Goal: Find specific page/section: Find specific page/section

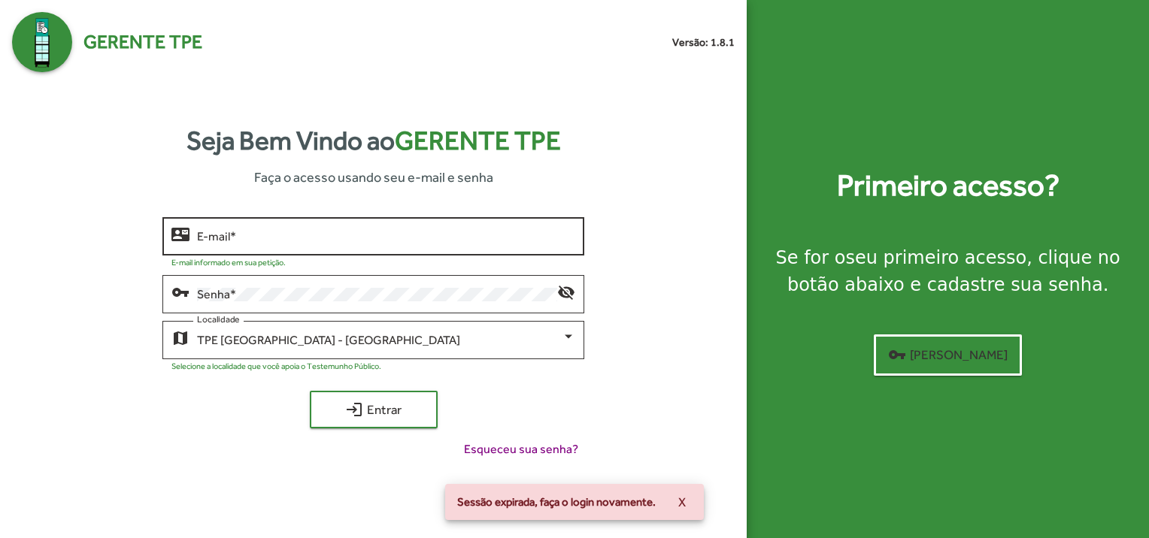
click at [252, 231] on input "E-mail *" at bounding box center [386, 237] width 378 height 14
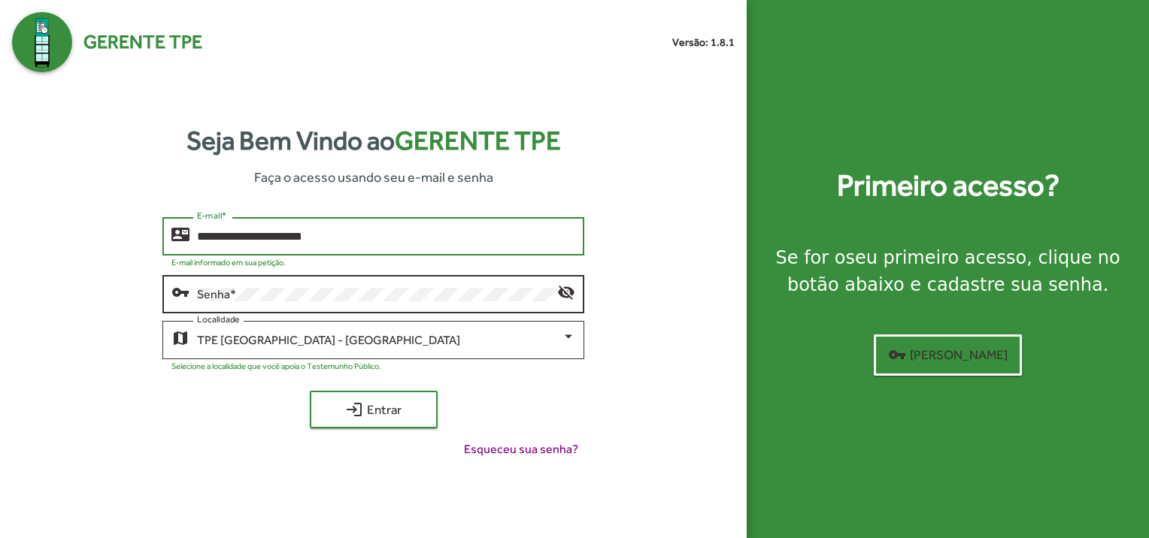
type input "**********"
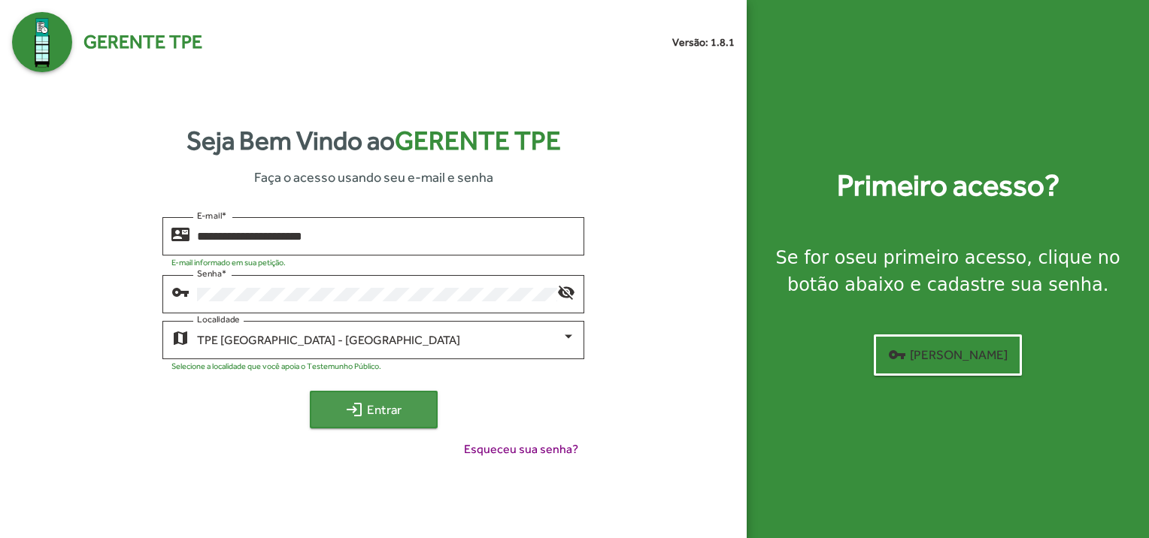
click at [334, 405] on span "login Entrar" at bounding box center [373, 409] width 101 height 27
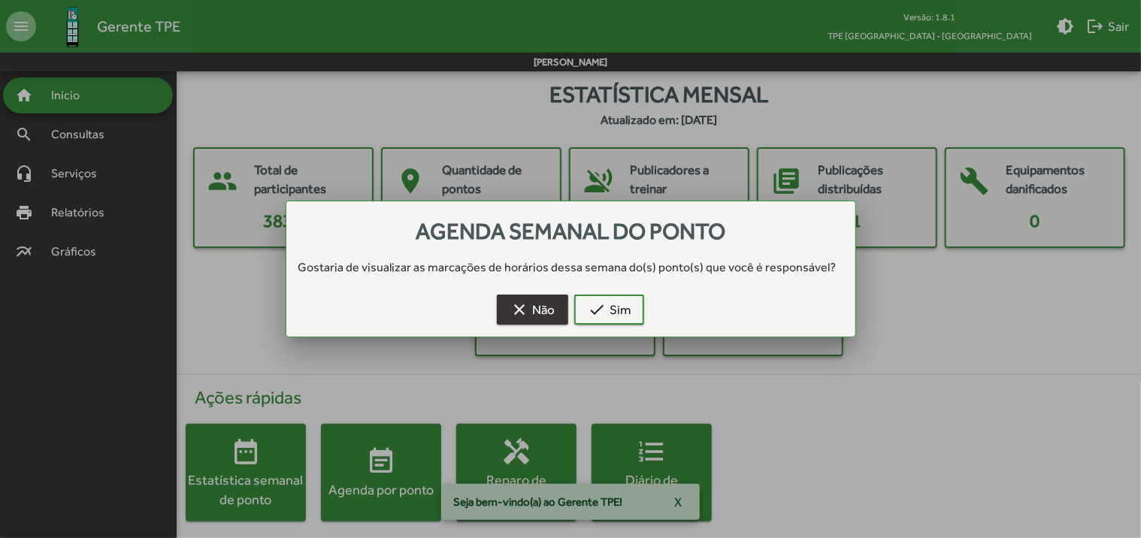
click at [544, 313] on span "clear Não" at bounding box center [532, 309] width 44 height 27
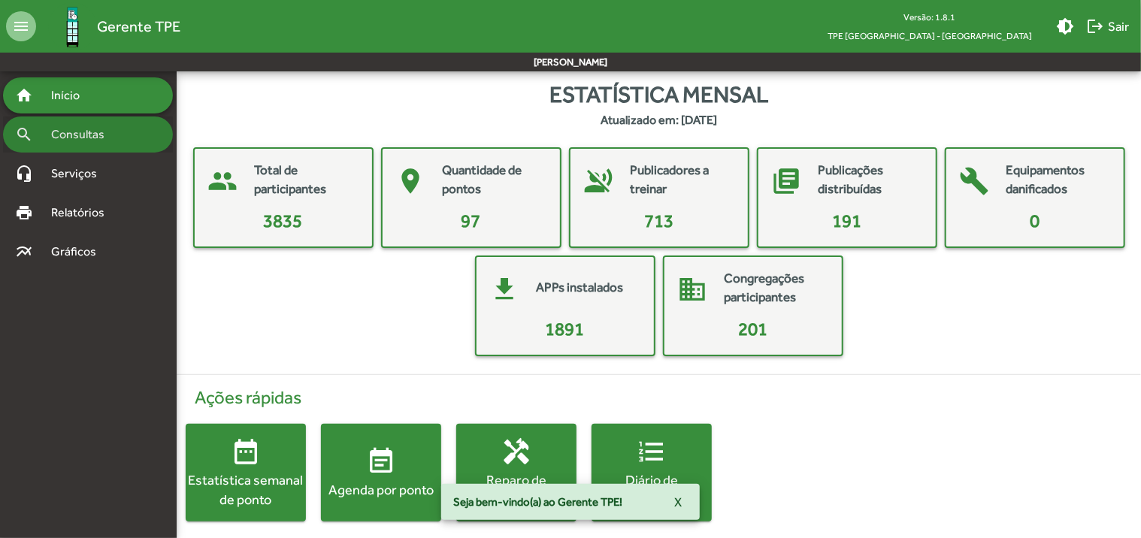
click at [90, 133] on span "Consultas" at bounding box center [83, 135] width 82 height 18
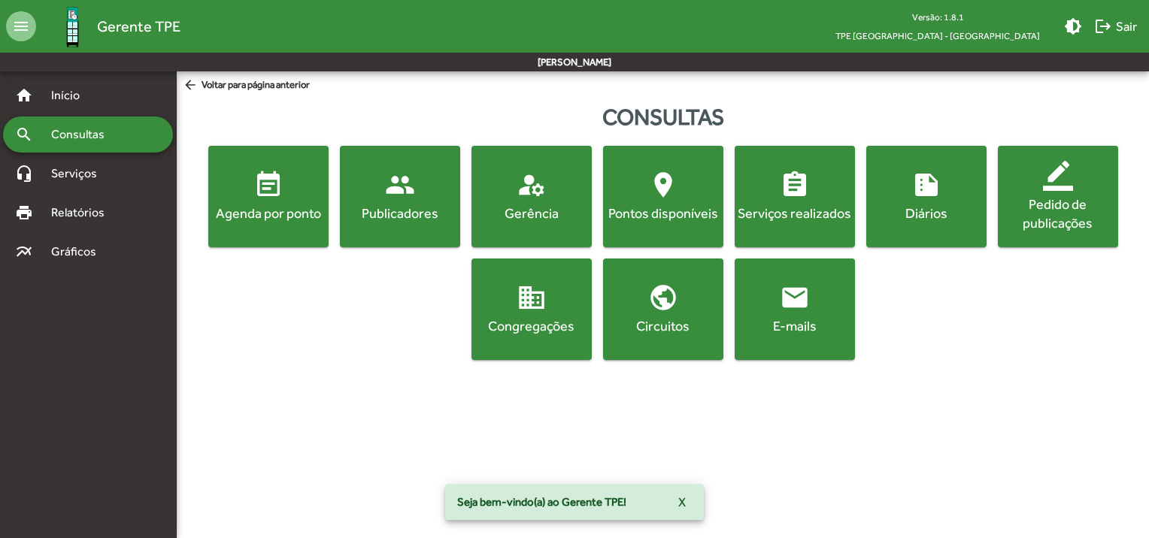
click at [260, 210] on div "Agenda por ponto" at bounding box center [268, 213] width 114 height 19
